Goal: Transaction & Acquisition: Purchase product/service

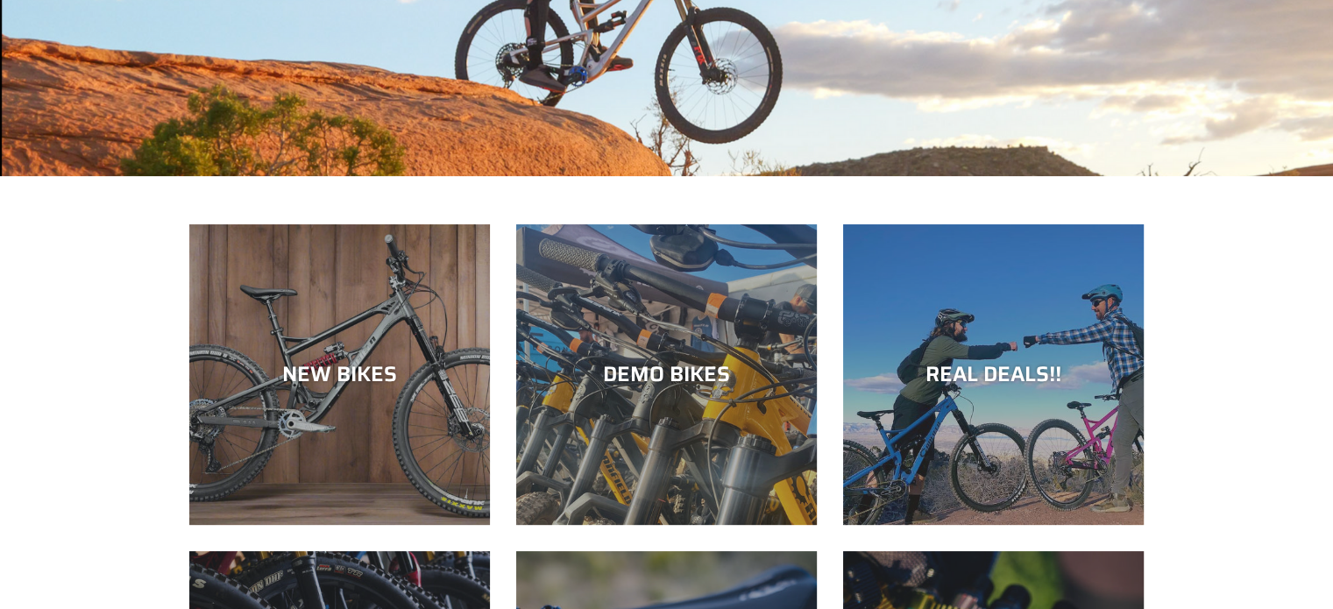
scroll to position [459, 0]
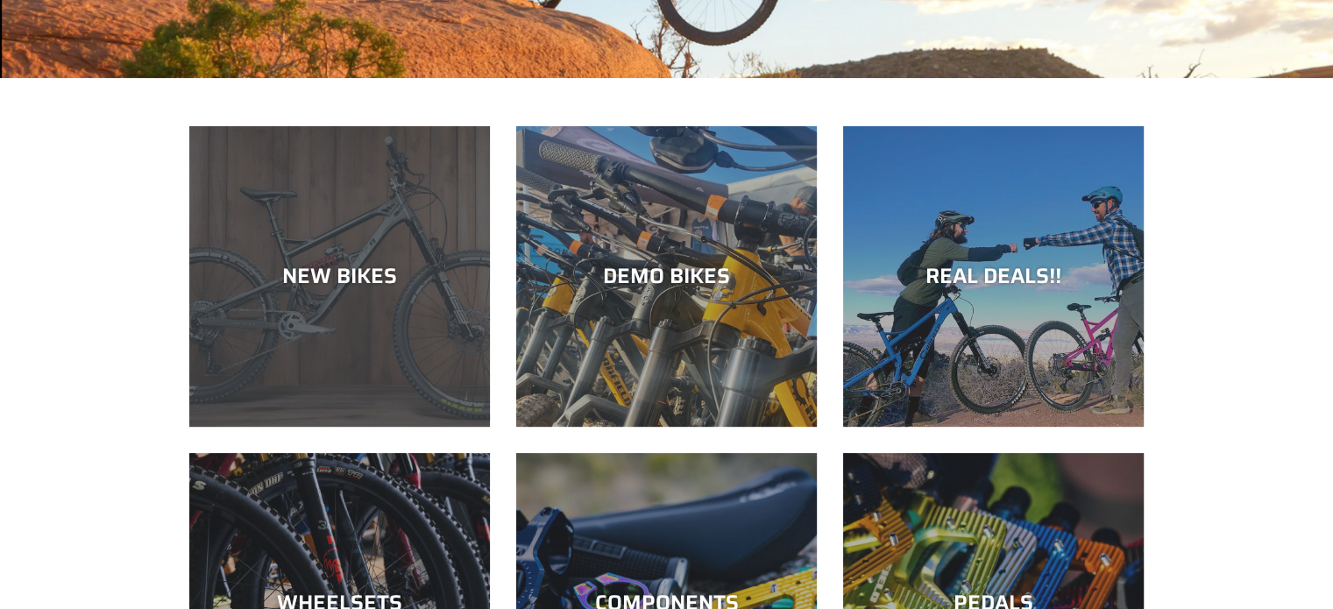
click at [280, 427] on div "NEW BIKES" at bounding box center [339, 427] width 301 height 0
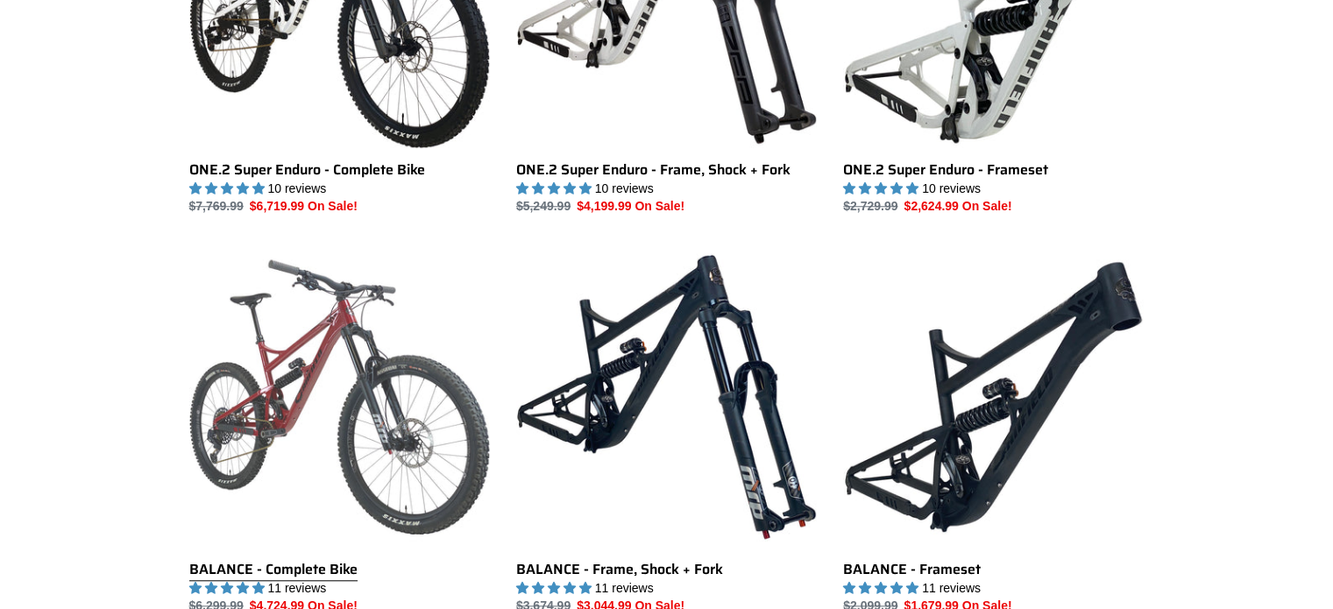
scroll to position [1548, 0]
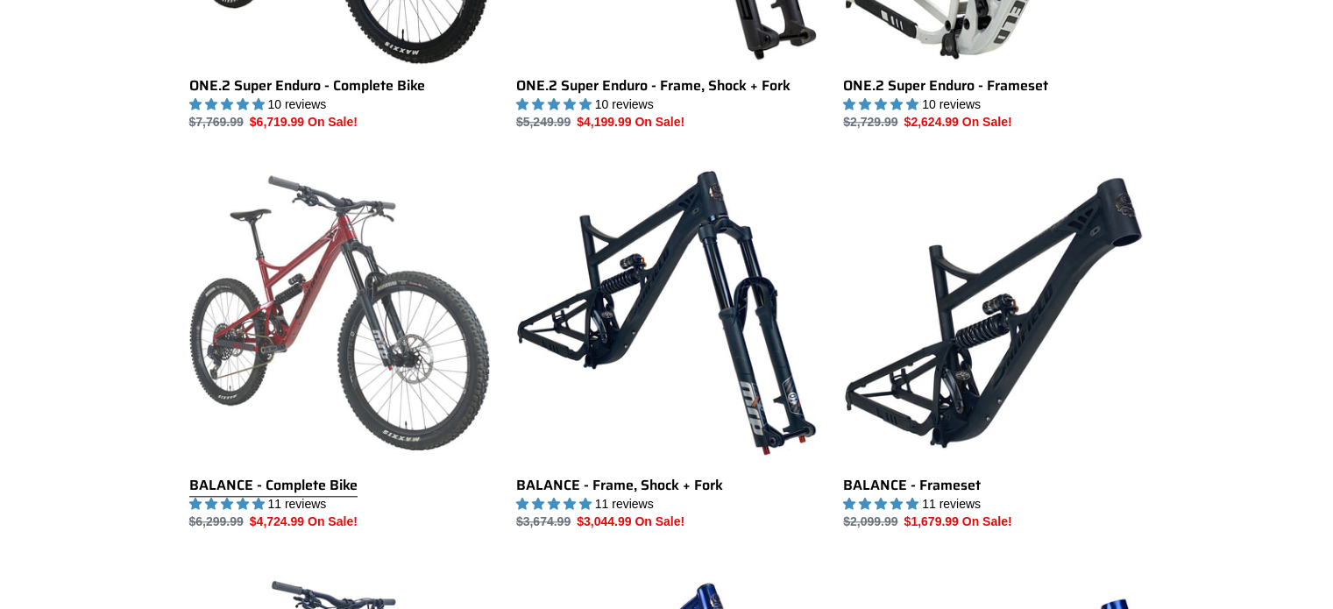
click at [279, 289] on link "BALANCE - Complete Bike" at bounding box center [339, 346] width 301 height 369
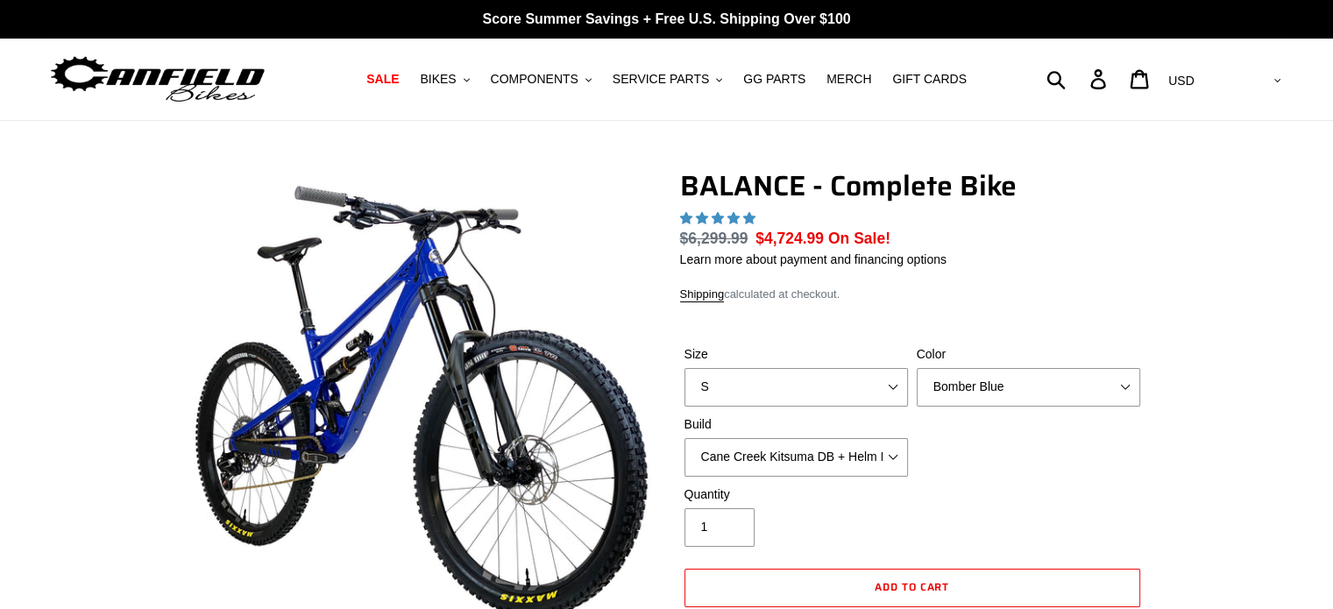
select select "highest-rating"
